Goal: Information Seeking & Learning: Learn about a topic

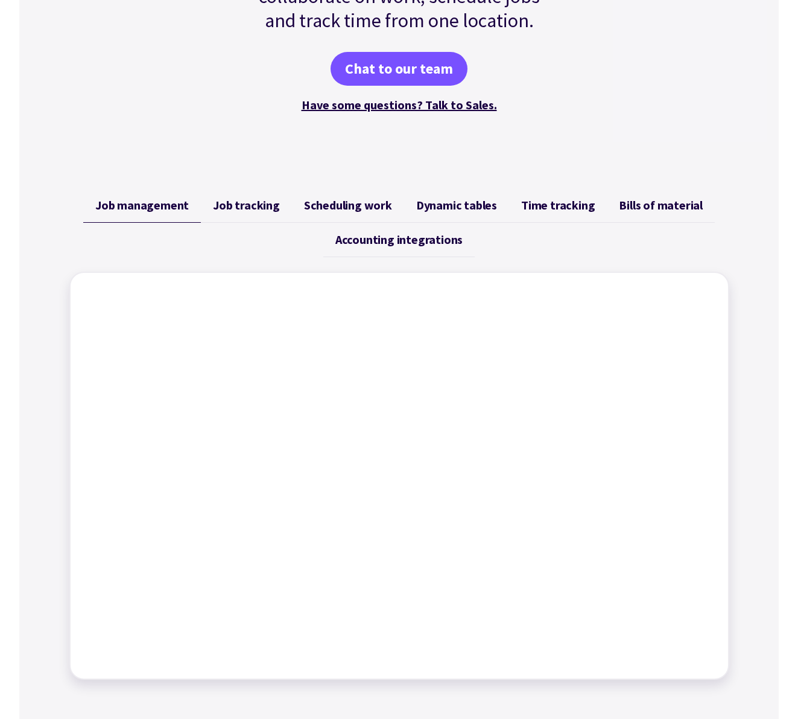
scroll to position [347, 0]
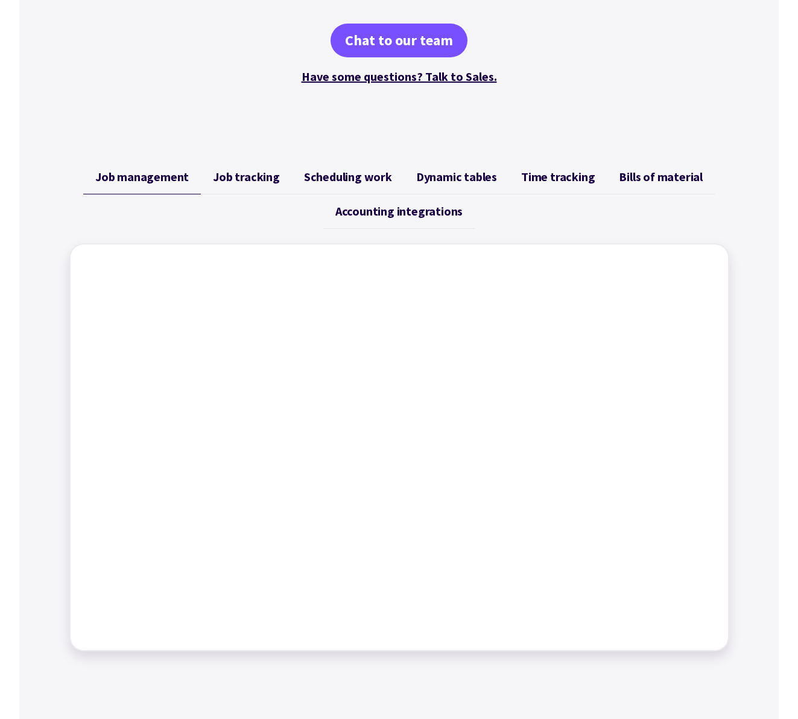
click at [264, 182] on span "Job tracking" at bounding box center [246, 177] width 67 height 14
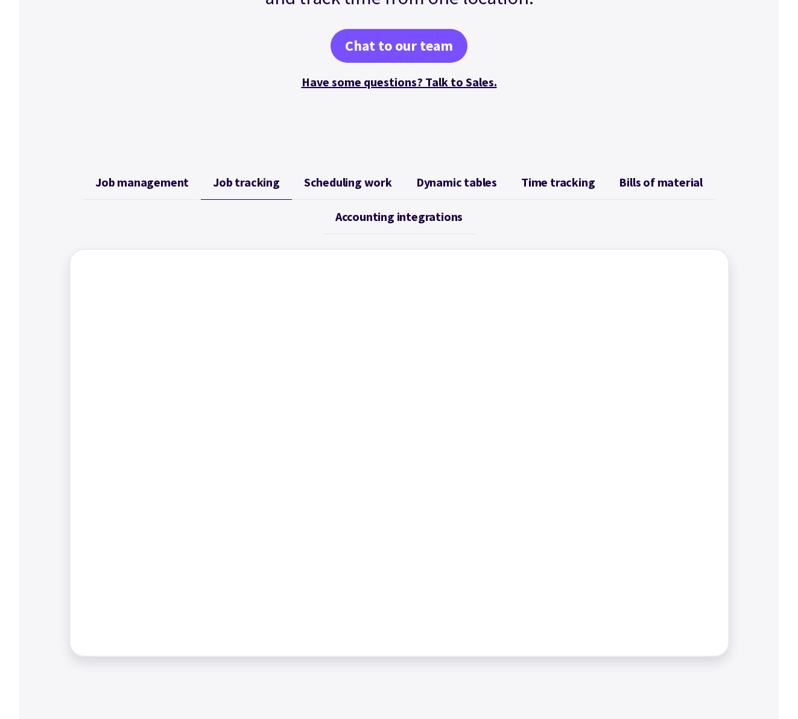
click at [339, 183] on span "Scheduling work" at bounding box center [348, 182] width 88 height 14
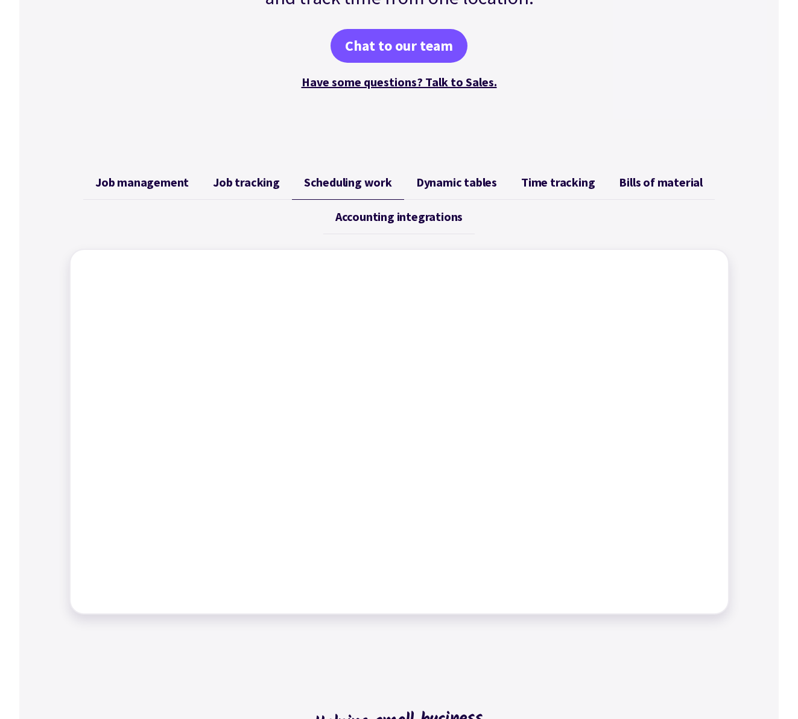
click at [273, 188] on span "Job tracking" at bounding box center [246, 182] width 67 height 14
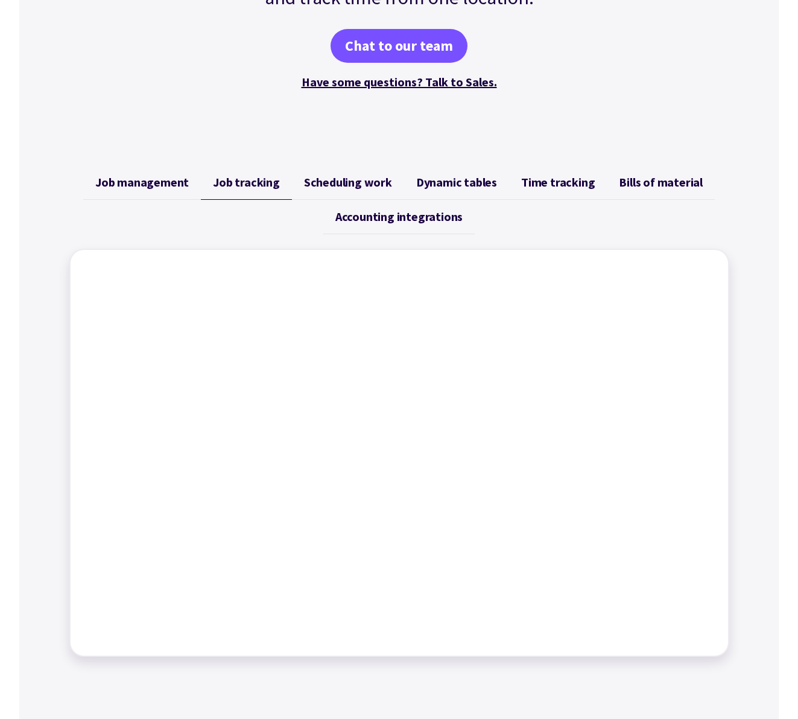
click at [465, 179] on span "Dynamic tables" at bounding box center [456, 182] width 81 height 14
click at [544, 184] on span "Time tracking" at bounding box center [558, 182] width 74 height 14
click at [665, 185] on span "Bills of material" at bounding box center [661, 182] width 84 height 14
click at [476, 183] on span "Dynamic tables" at bounding box center [456, 182] width 81 height 14
click at [442, 214] on span "Accounting integrations" at bounding box center [399, 216] width 127 height 14
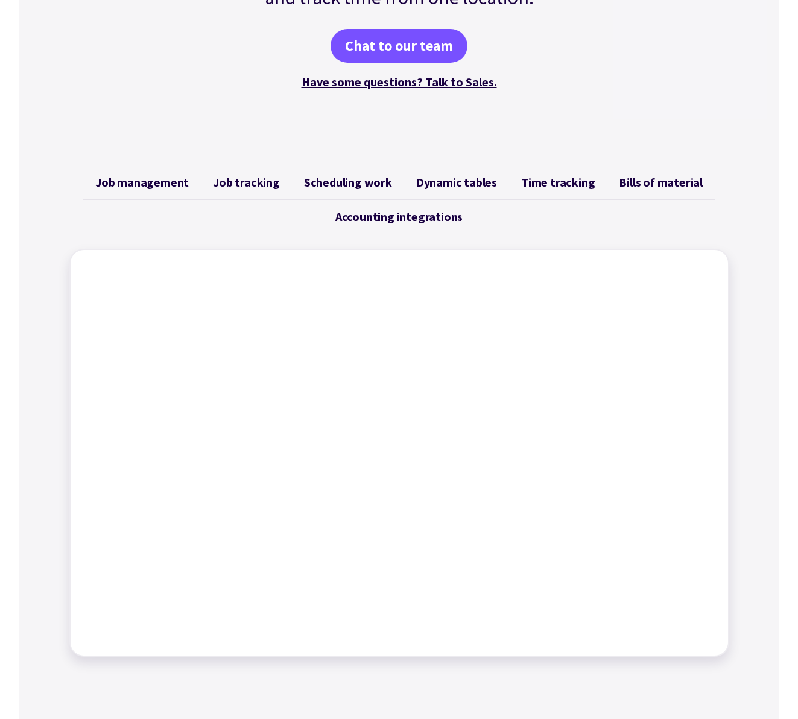
click at [371, 189] on span "Scheduling work" at bounding box center [348, 182] width 88 height 14
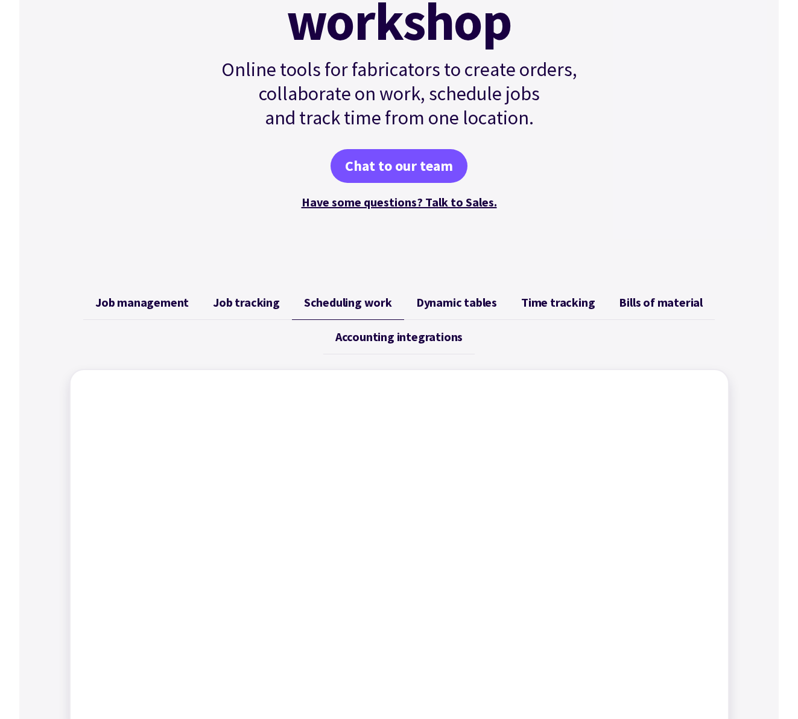
scroll to position [0, 0]
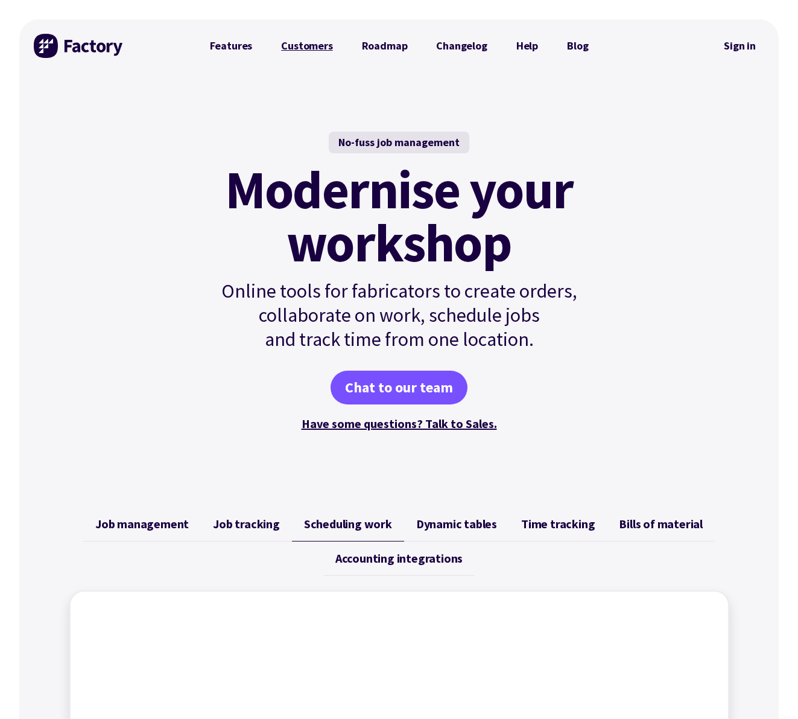
click at [321, 49] on link "Customers" at bounding box center [307, 46] width 80 height 24
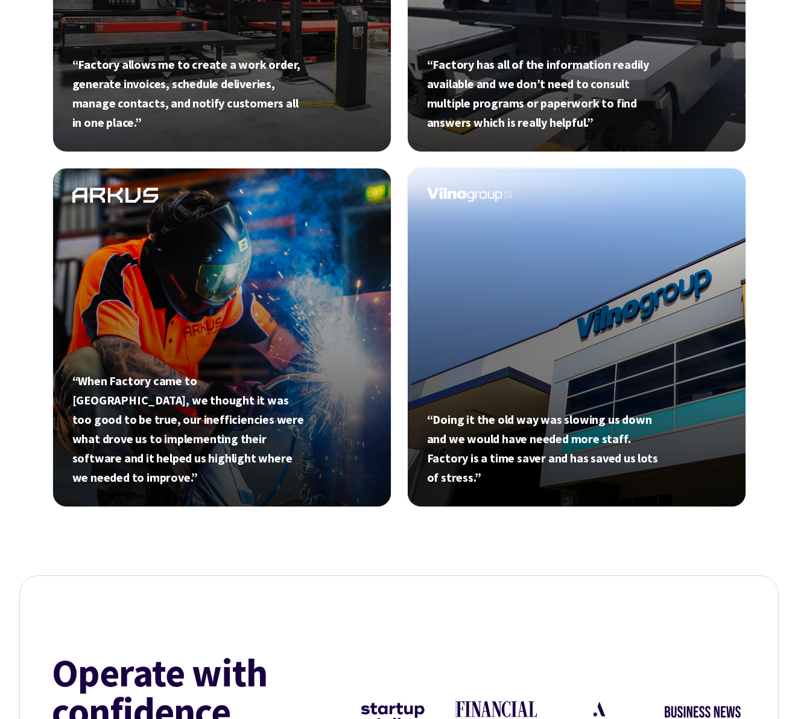
scroll to position [682, 0]
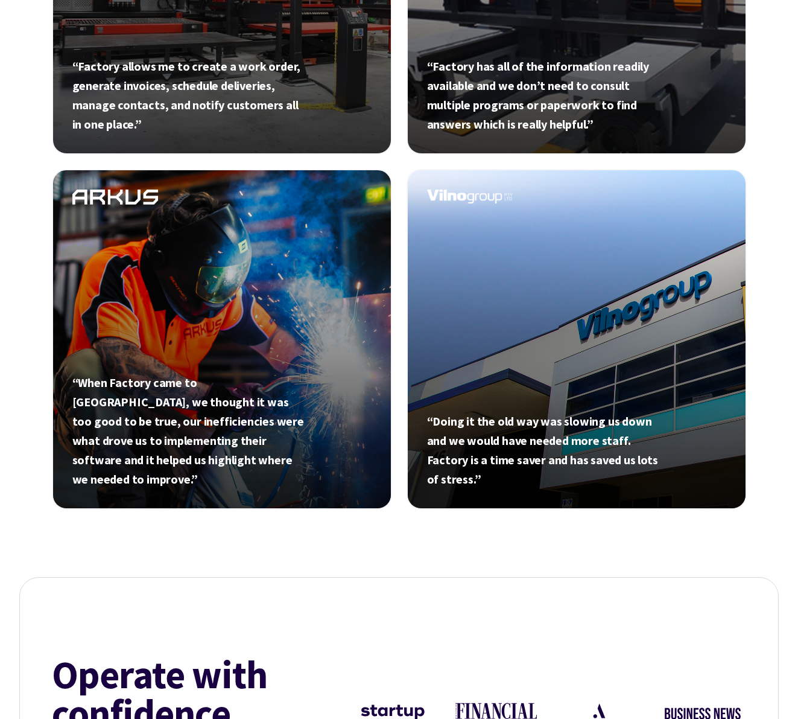
click at [264, 228] on link at bounding box center [222, 339] width 340 height 340
